Goal: Transaction & Acquisition: Obtain resource

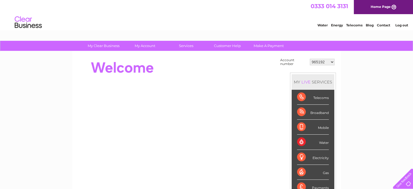
click at [331, 60] on select "965192 965193 966655 966660 966661 971377 976181 996293 1122677 1124276 1127927…" at bounding box center [322, 62] width 25 height 7
select select "30277437"
click at [310, 59] on select "965192 965193 966655 966660 966661 971377 976181 996293 1122677 1124276 1127927…" at bounding box center [322, 62] width 25 height 7
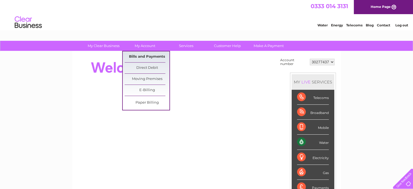
click at [156, 55] on link "Bills and Payments" at bounding box center [147, 56] width 45 height 11
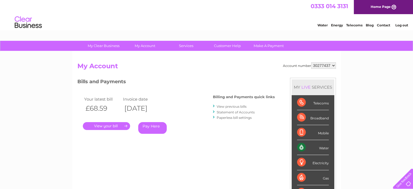
click at [113, 128] on link "." at bounding box center [106, 126] width 47 height 8
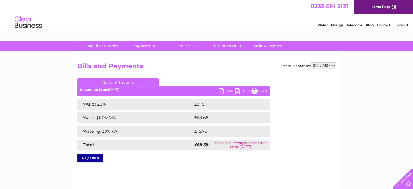
click at [227, 88] on ul "Current Invoice" at bounding box center [173, 83] width 193 height 10
click at [227, 91] on link "PDF" at bounding box center [227, 92] width 16 height 8
